Goal: Information Seeking & Learning: Learn about a topic

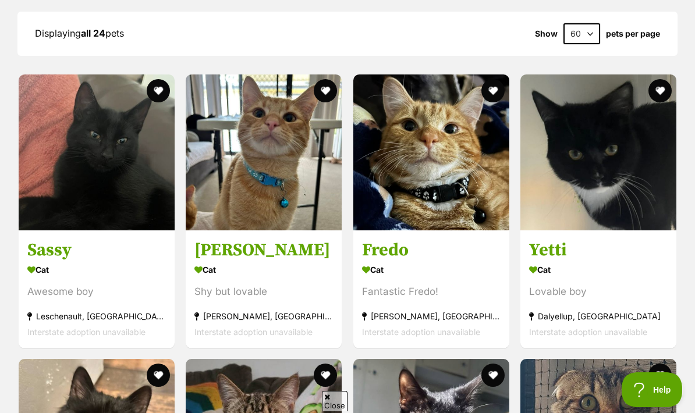
click at [75, 116] on img at bounding box center [97, 152] width 156 height 156
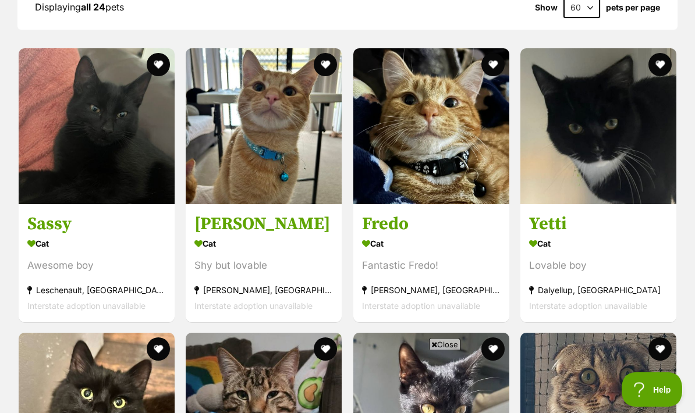
scroll to position [1119, 0]
click at [55, 72] on img at bounding box center [97, 126] width 156 height 156
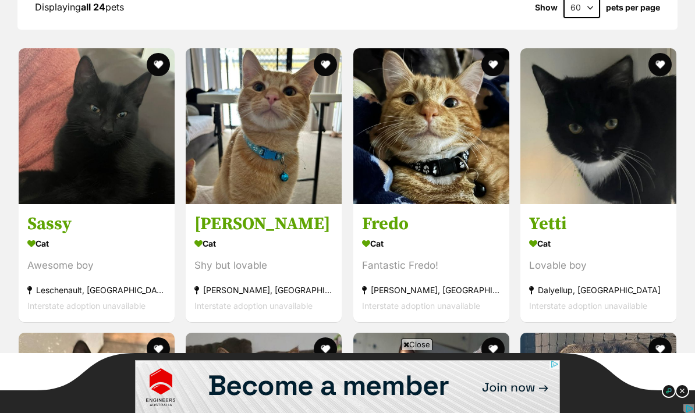
scroll to position [0, 0]
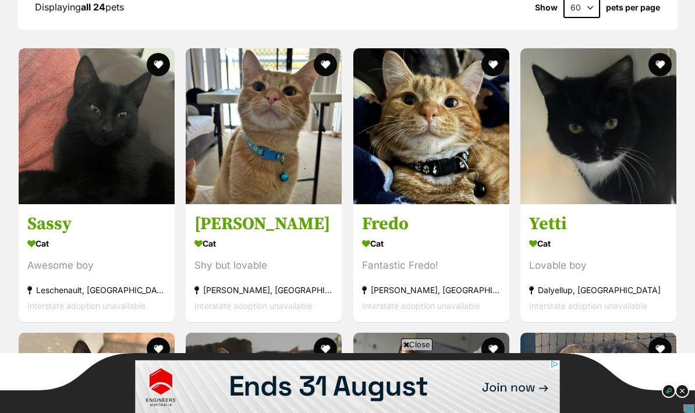
click at [282, 166] on img at bounding box center [264, 126] width 156 height 156
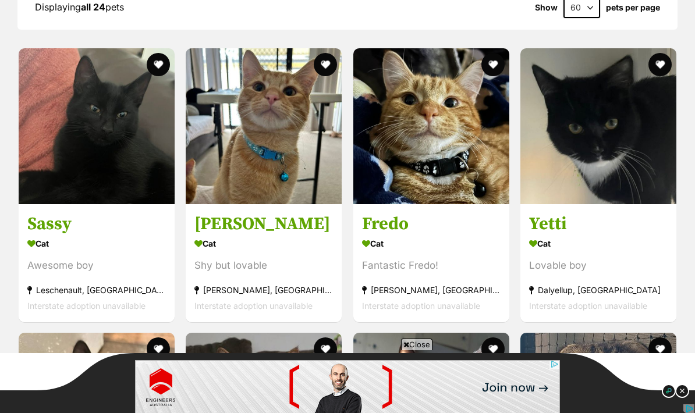
scroll to position [1119, 0]
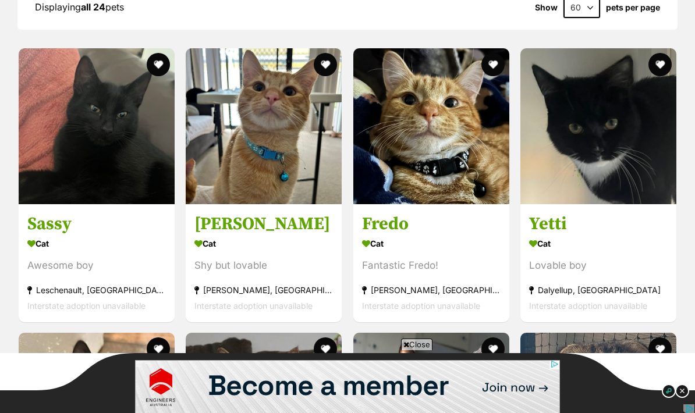
click at [476, 165] on img at bounding box center [431, 126] width 156 height 156
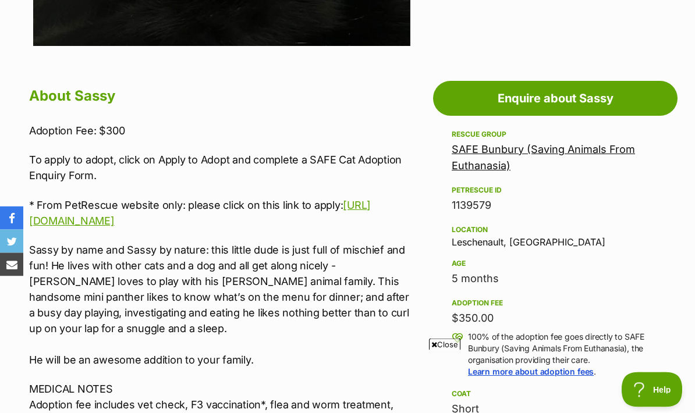
scroll to position [551, 0]
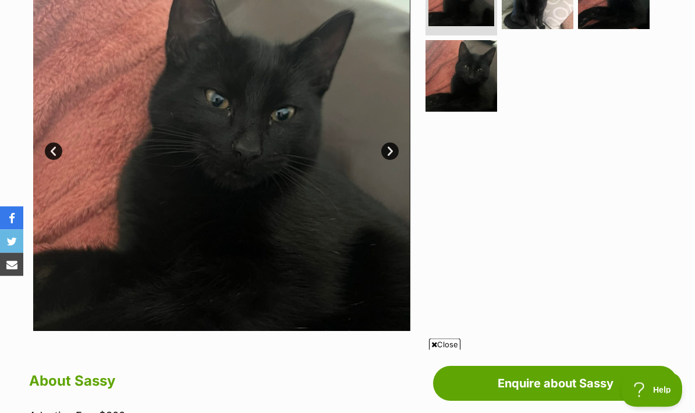
scroll to position [282, 0]
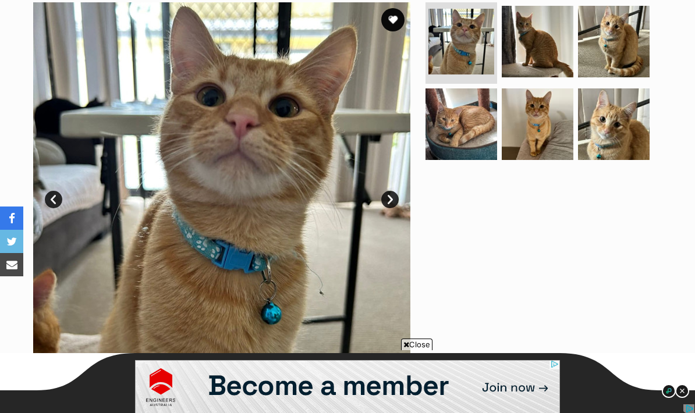
scroll to position [237, 0]
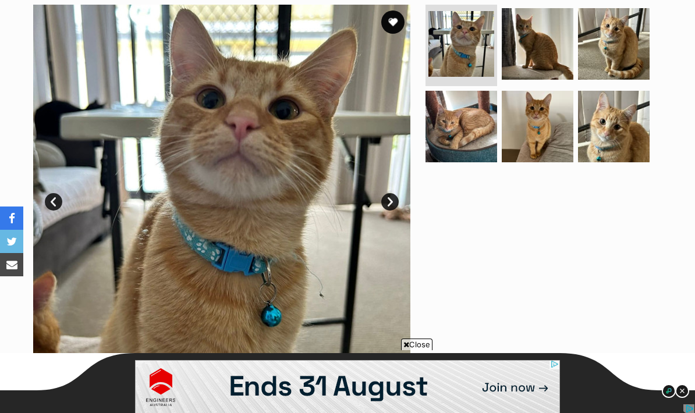
click at [626, 143] on img at bounding box center [614, 127] width 72 height 72
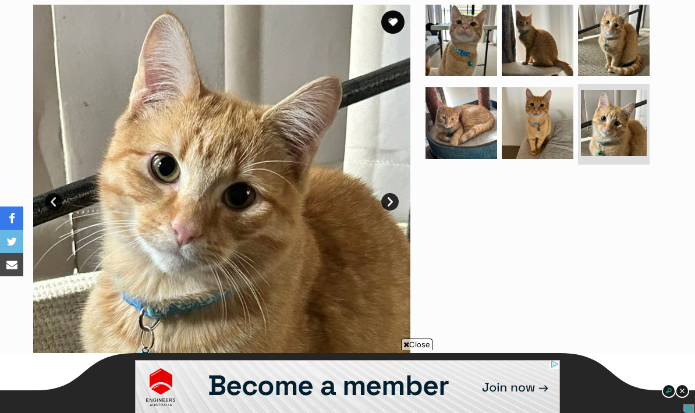
click at [550, 148] on img at bounding box center [537, 123] width 72 height 72
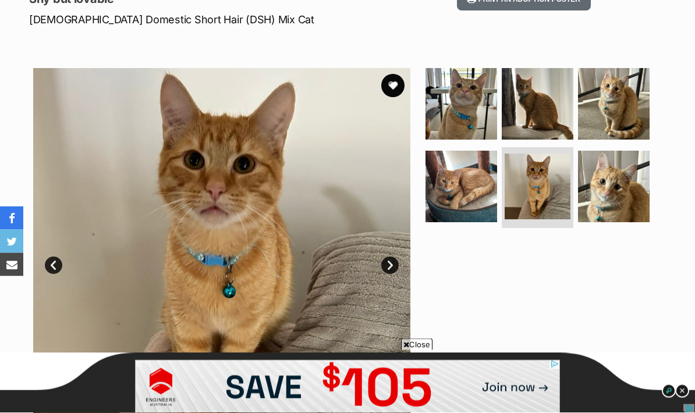
scroll to position [174, 0]
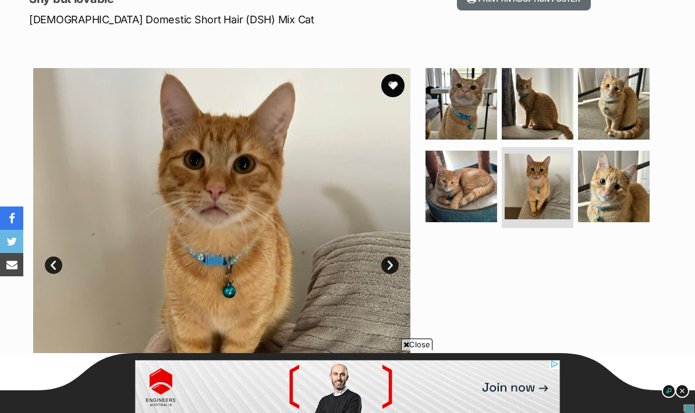
click at [471, 200] on img at bounding box center [461, 187] width 72 height 72
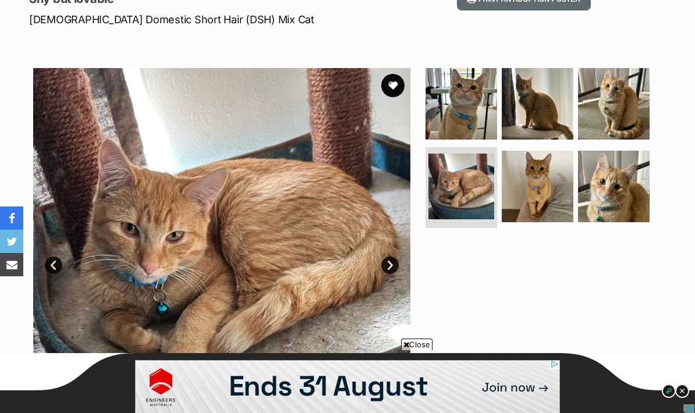
click at [617, 115] on img at bounding box center [614, 104] width 72 height 72
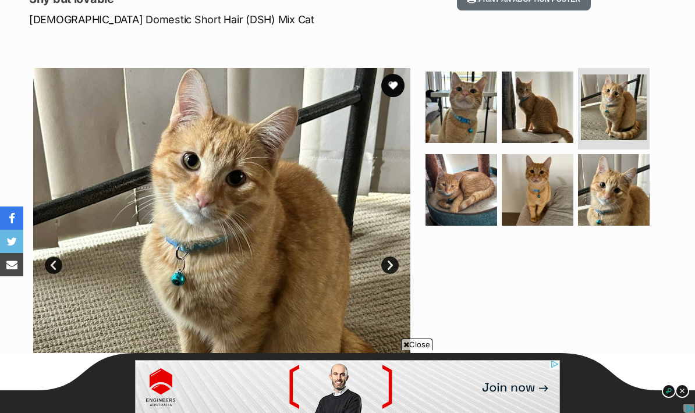
click at [543, 135] on img at bounding box center [537, 108] width 72 height 72
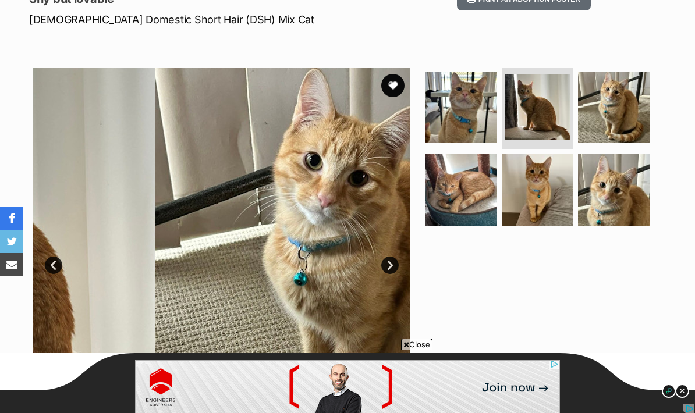
click at [470, 137] on img at bounding box center [461, 108] width 72 height 72
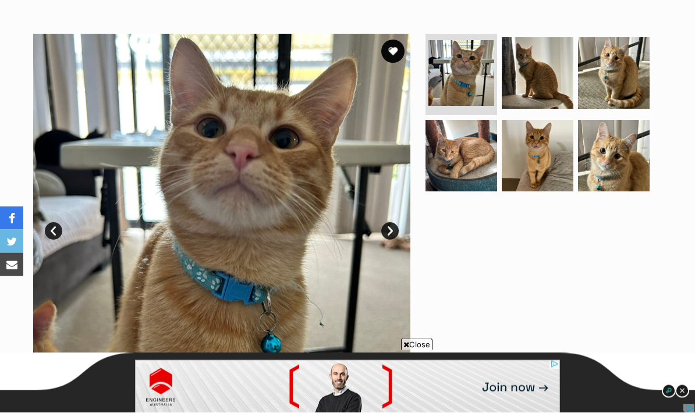
scroll to position [208, 0]
click at [565, 102] on img at bounding box center [537, 73] width 72 height 72
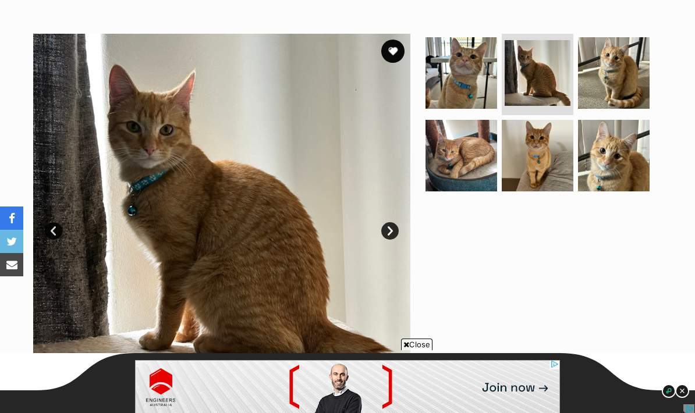
scroll to position [0, 0]
click at [613, 176] on img at bounding box center [614, 156] width 72 height 72
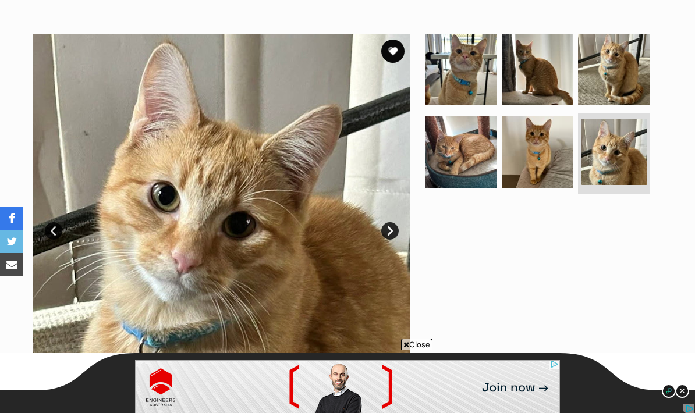
click at [548, 175] on img at bounding box center [537, 152] width 72 height 72
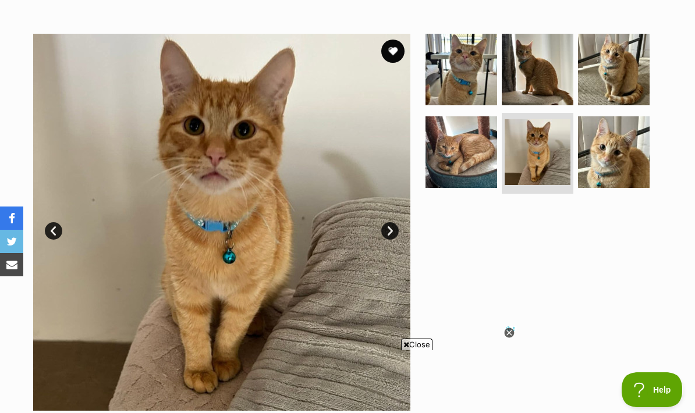
click at [457, 145] on img at bounding box center [461, 152] width 72 height 72
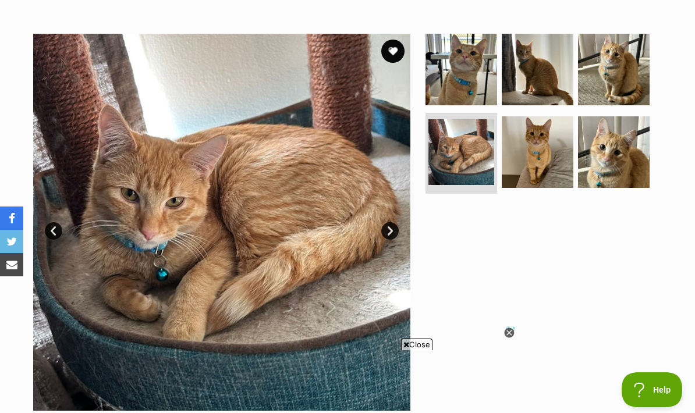
click at [496, 87] on img at bounding box center [461, 70] width 72 height 72
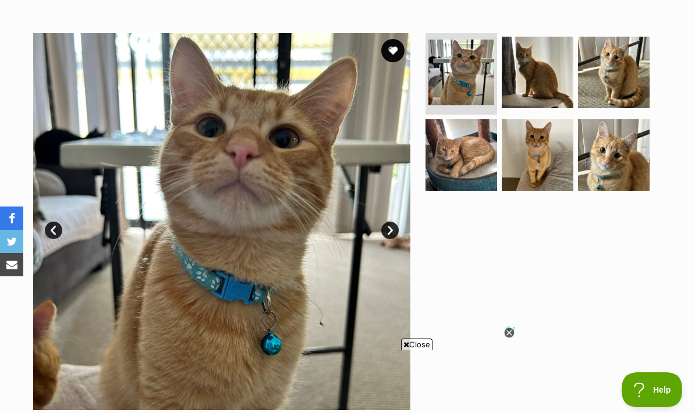
scroll to position [208, 0]
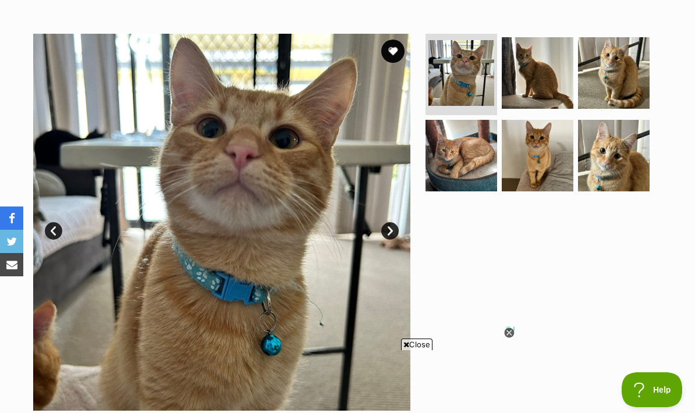
click at [638, 83] on img at bounding box center [614, 73] width 72 height 72
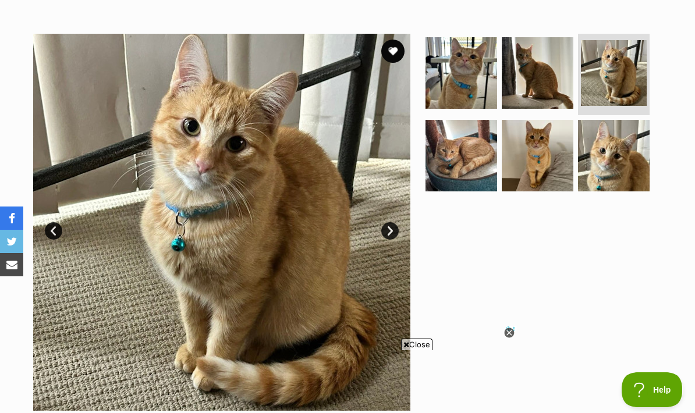
click at [611, 169] on img at bounding box center [614, 156] width 72 height 72
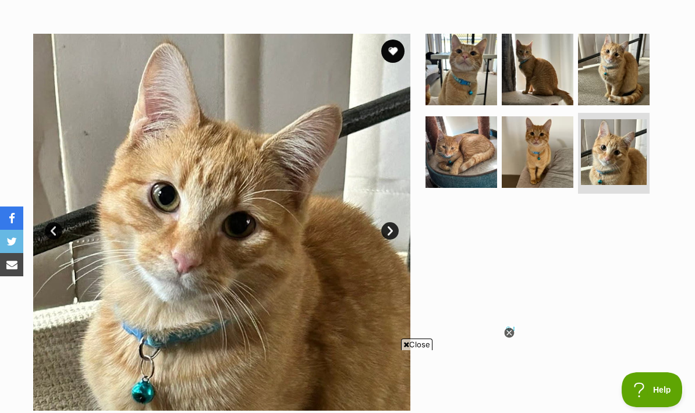
click at [552, 101] on img at bounding box center [537, 70] width 72 height 72
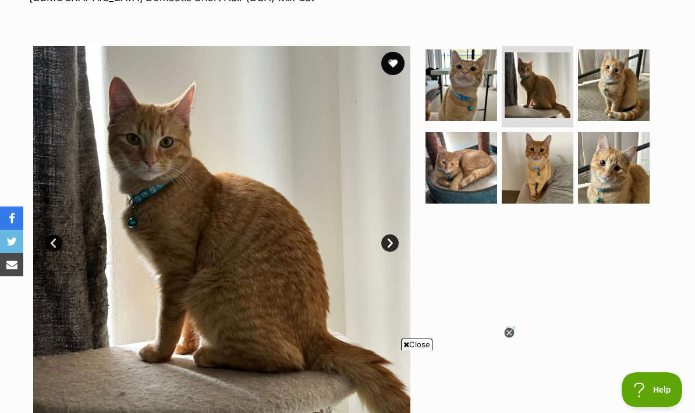
scroll to position [178, 0]
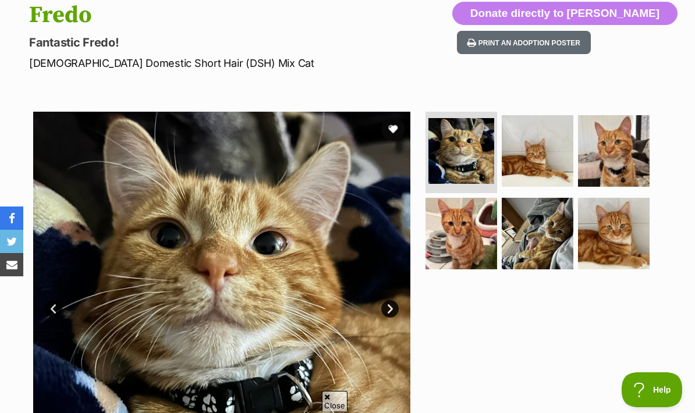
click at [622, 227] on img at bounding box center [614, 234] width 72 height 72
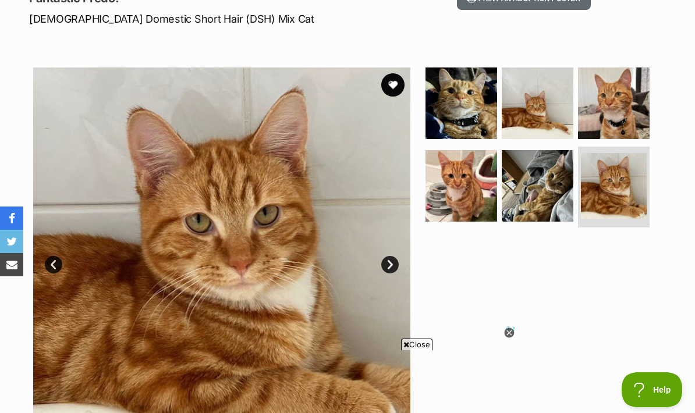
click at [528, 181] on img at bounding box center [537, 186] width 72 height 72
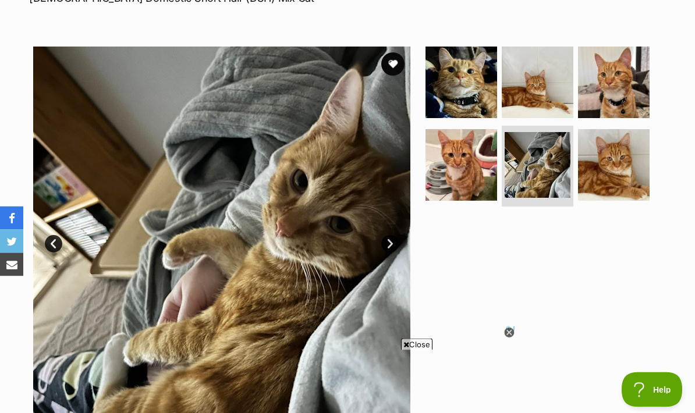
scroll to position [195, 0]
click at [481, 163] on img at bounding box center [461, 165] width 72 height 72
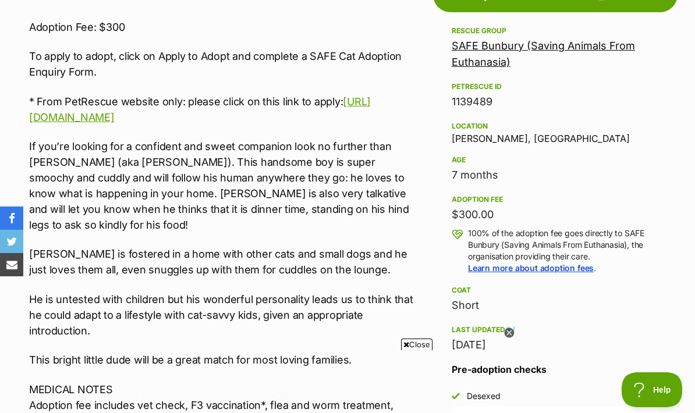
scroll to position [678, 0]
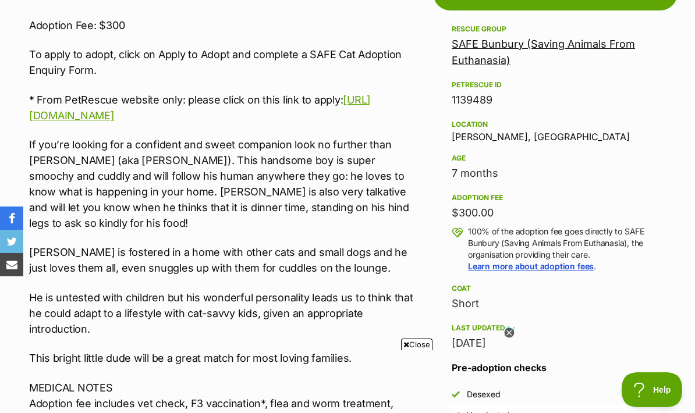
click at [528, 321] on div "Last updated [DATE]" at bounding box center [554, 336] width 207 height 30
click at [514, 339] on icon at bounding box center [509, 333] width 10 height 10
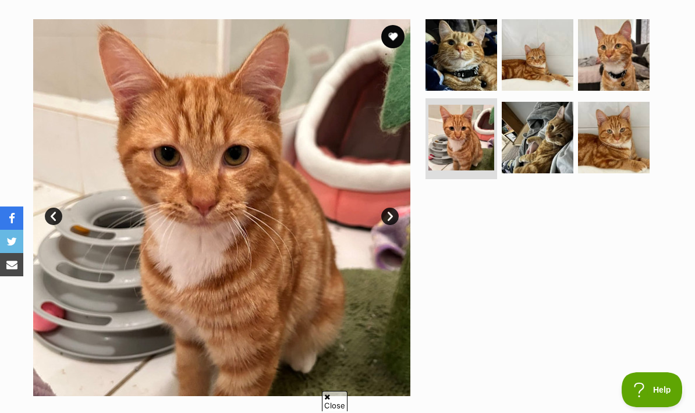
scroll to position [0, 0]
click at [459, 55] on img at bounding box center [461, 55] width 72 height 72
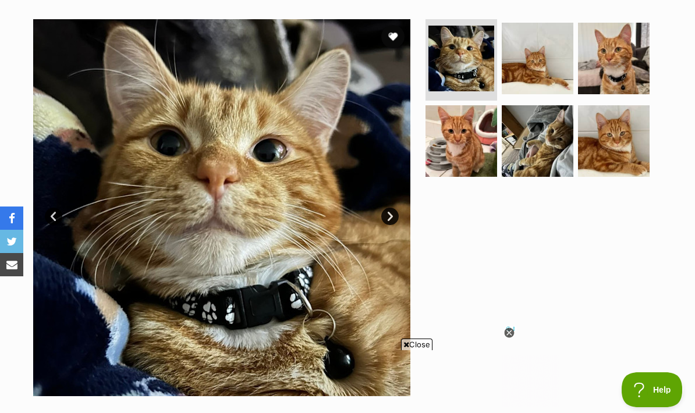
click at [510, 333] on icon at bounding box center [509, 333] width 10 height 10
